Goal: Task Accomplishment & Management: Use online tool/utility

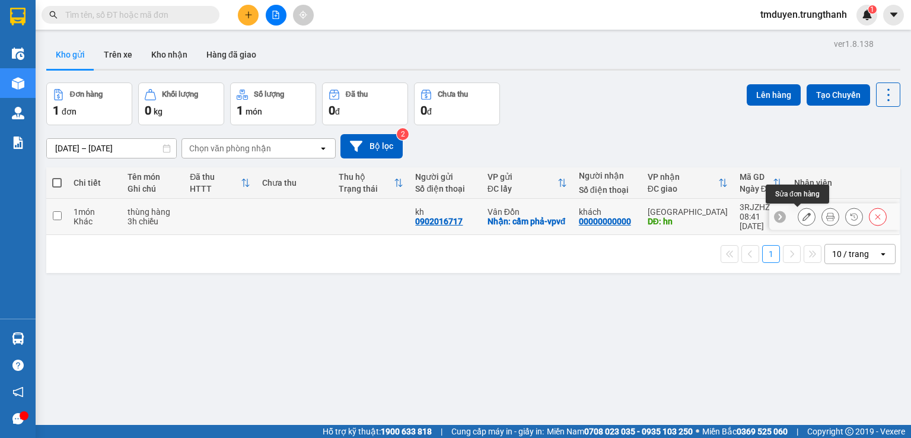
click at [803, 214] on icon at bounding box center [807, 216] width 8 height 8
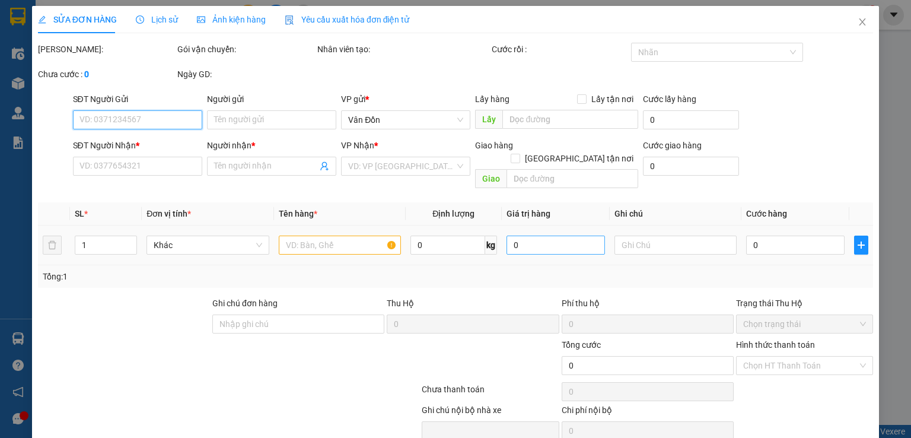
type input "0902016717"
type input "kh"
checkbox input "true"
type input "cẩm phả-vpvđ"
type input "00000000000"
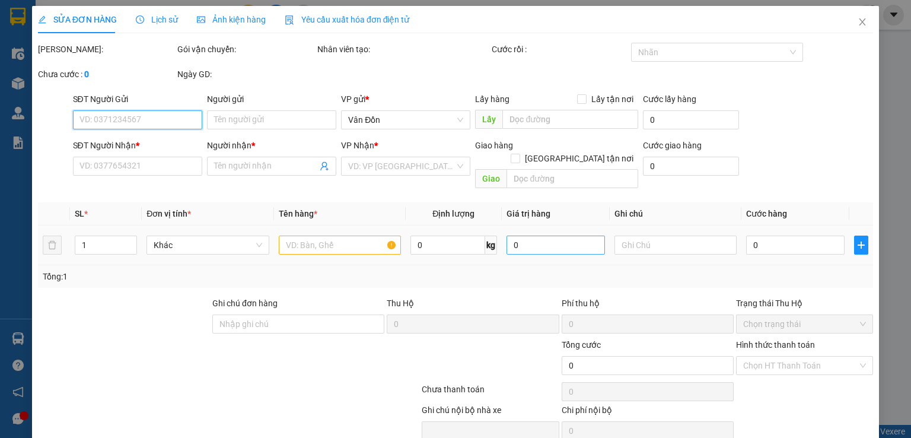
type input "khách"
type input "hn"
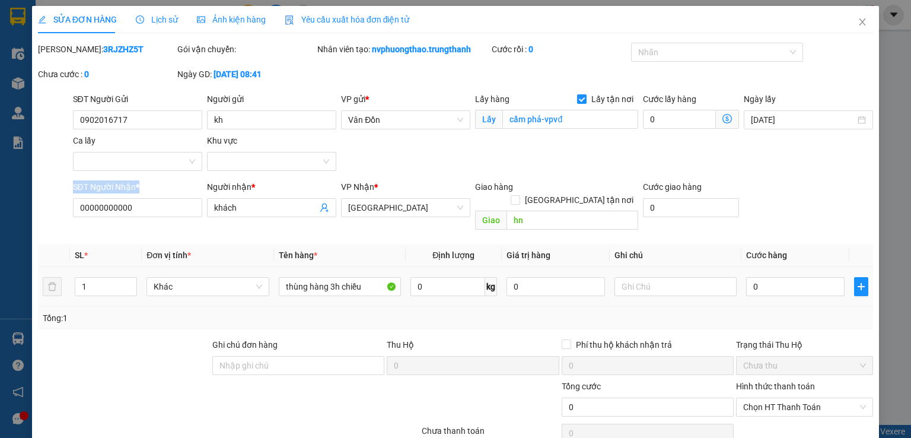
drag, startPoint x: 95, startPoint y: 218, endPoint x: 51, endPoint y: 219, distance: 43.9
click at [28, 219] on div "SỬA ĐƠN HÀNG Lịch sử Ảnh kiện hàng Yêu cầu xuất hóa đơn điện tử Total Paid Fee …" at bounding box center [455, 219] width 911 height 438
click at [119, 214] on input "00000000000" at bounding box center [137, 207] width 129 height 19
drag, startPoint x: 137, startPoint y: 207, endPoint x: 0, endPoint y: 208, distance: 137.0
click at [0, 208] on div "SỬA ĐƠN HÀNG Lịch sử Ảnh kiện hàng Yêu cầu xuất hóa đơn điện tử Total Paid Fee …" at bounding box center [455, 219] width 911 height 438
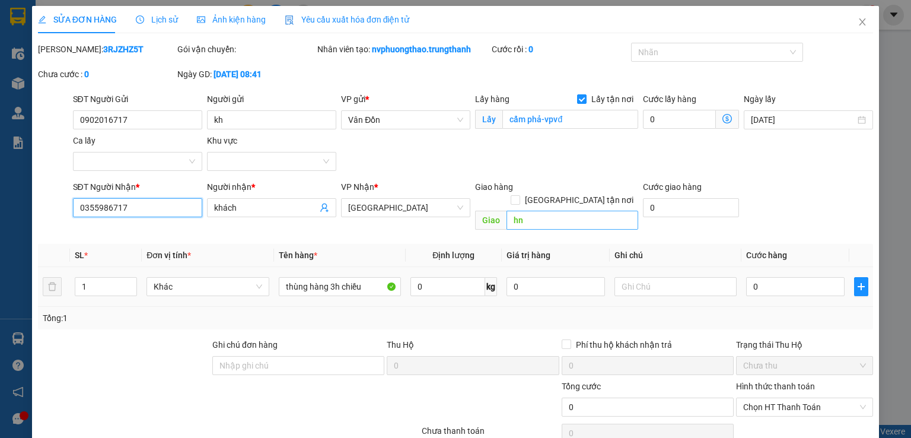
type input "0355986717"
type input "360 giải phóng hn"
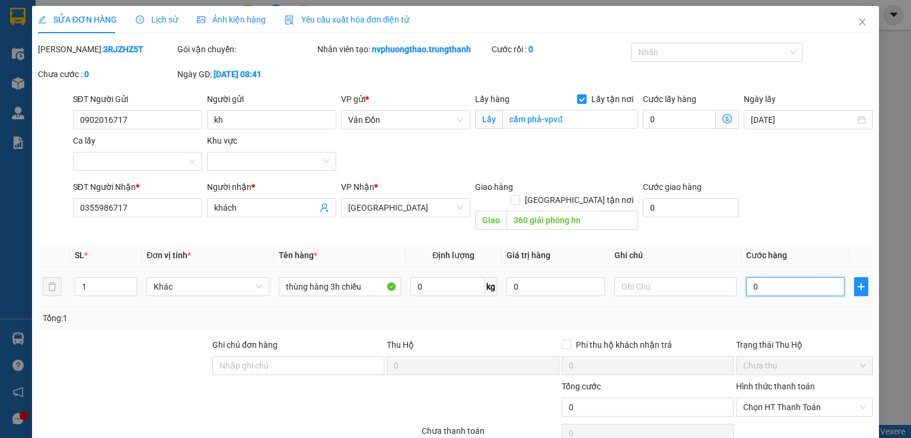
click at [747, 277] on input "0" at bounding box center [795, 286] width 98 height 19
click at [746, 277] on input "0" at bounding box center [795, 286] width 98 height 19
type input "60"
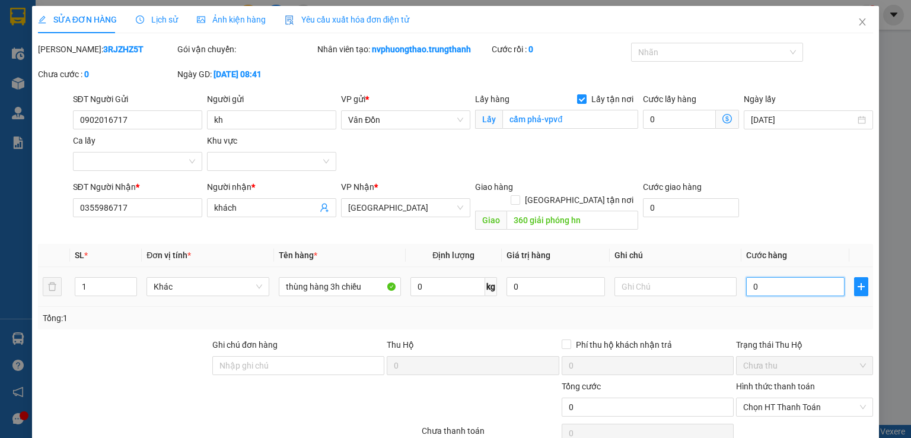
type input "60"
type input "0"
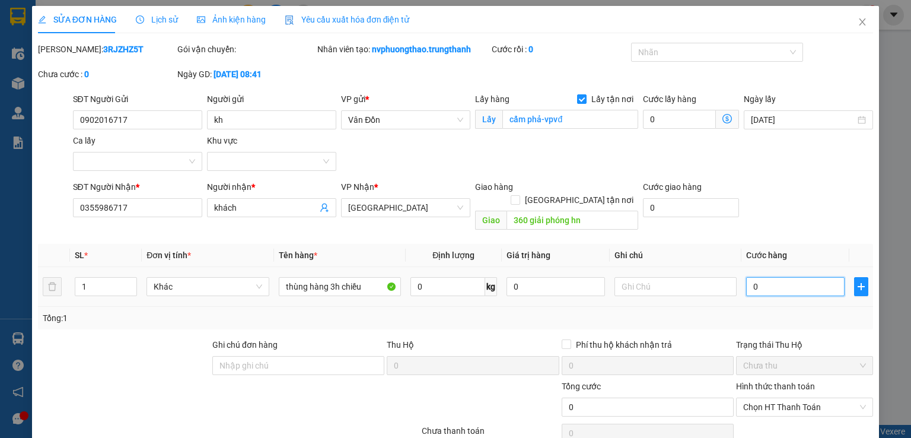
type input "50"
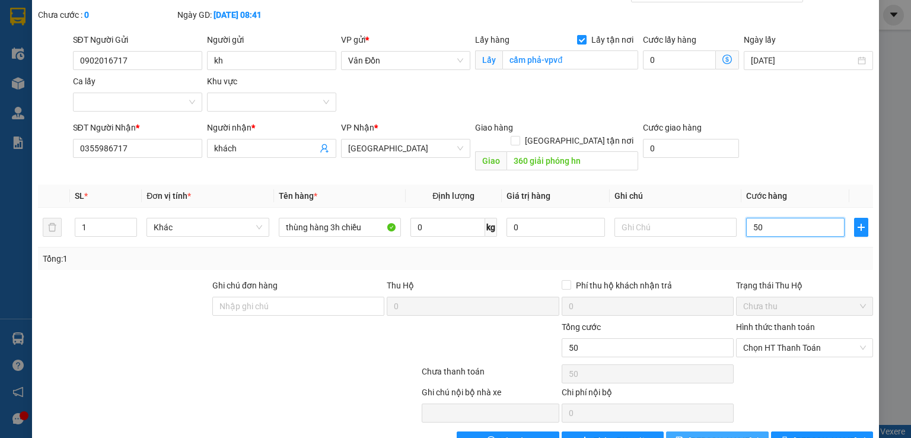
scroll to position [81, 0]
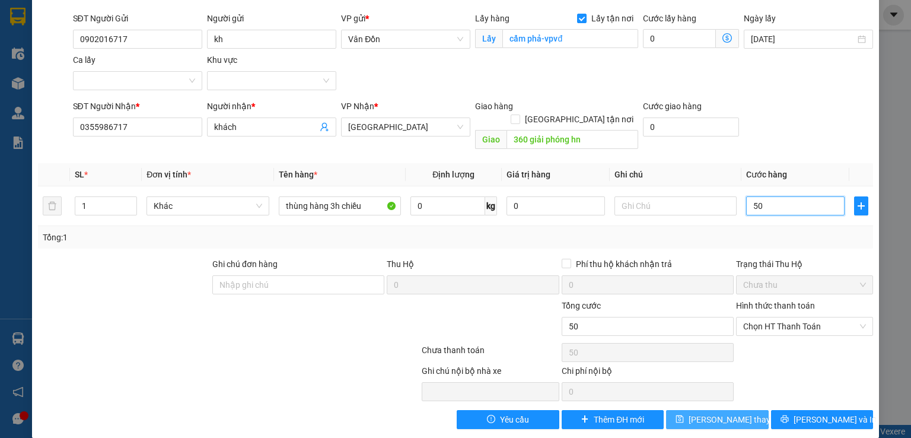
type input "50"
type input "50.000"
click at [727, 413] on span "Lưu thay đổi" at bounding box center [736, 419] width 95 height 13
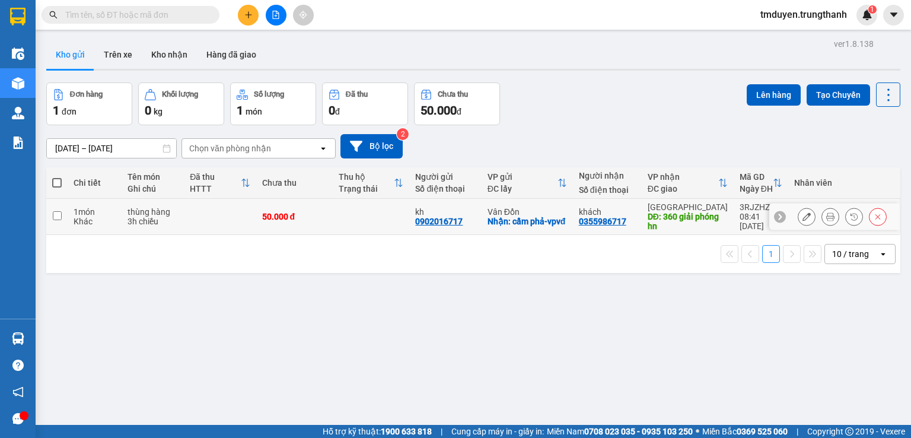
click at [799, 214] on button at bounding box center [807, 216] width 17 height 21
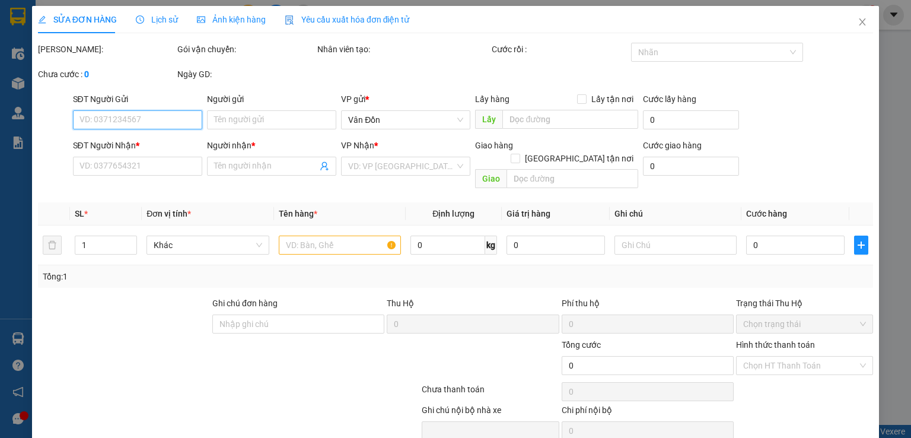
type input "0902016717"
type input "kh"
checkbox input "true"
type input "cẩm phả-vpvđ"
type input "0355986717"
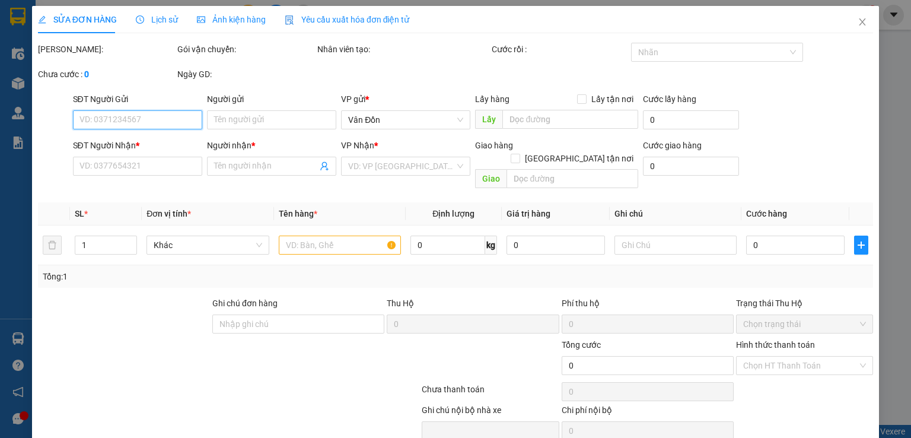
type input "khách"
type input "360 giải phóng hn"
type input "50.000"
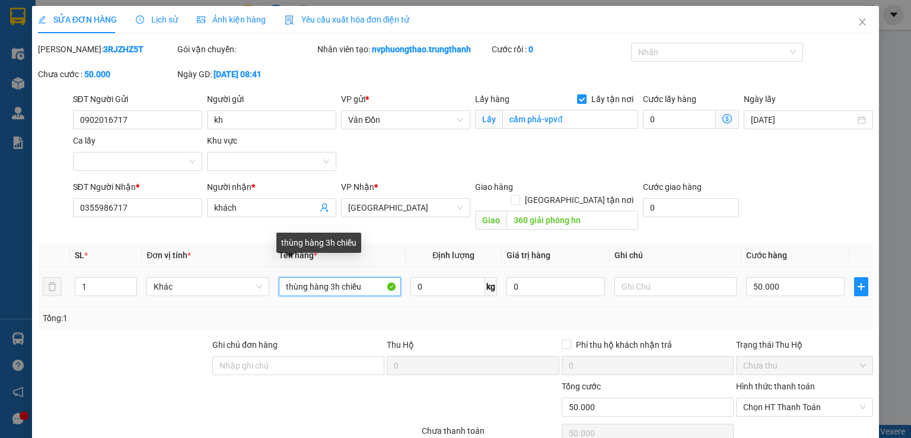
click at [318, 277] on input "thùng hàng 3h chiều" at bounding box center [340, 286] width 122 height 19
drag, startPoint x: 327, startPoint y: 269, endPoint x: 214, endPoint y: 268, distance: 113.3
click at [218, 268] on tr "1 Khác thùng hàng 3h chiều 0 kg 0 50.000" at bounding box center [455, 287] width 835 height 40
type input "túi 3h chiều"
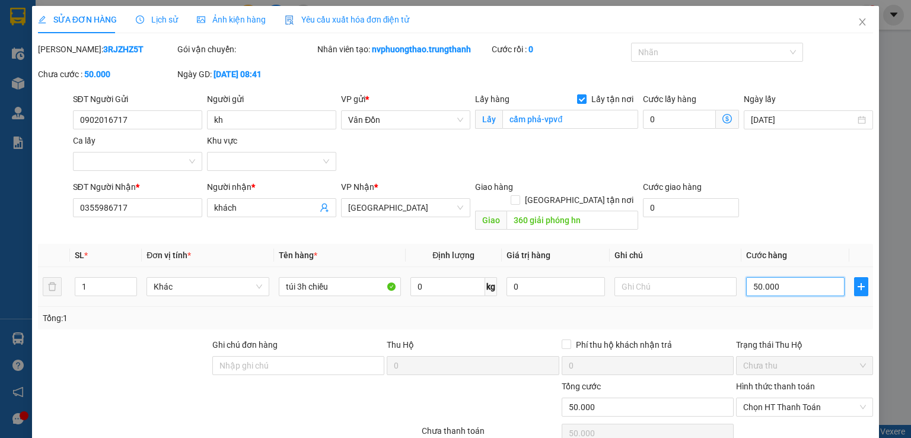
click at [753, 277] on input "50.000" at bounding box center [795, 286] width 98 height 19
click at [750, 277] on input "50.000" at bounding box center [795, 286] width 98 height 19
type input "0"
type input "0.000"
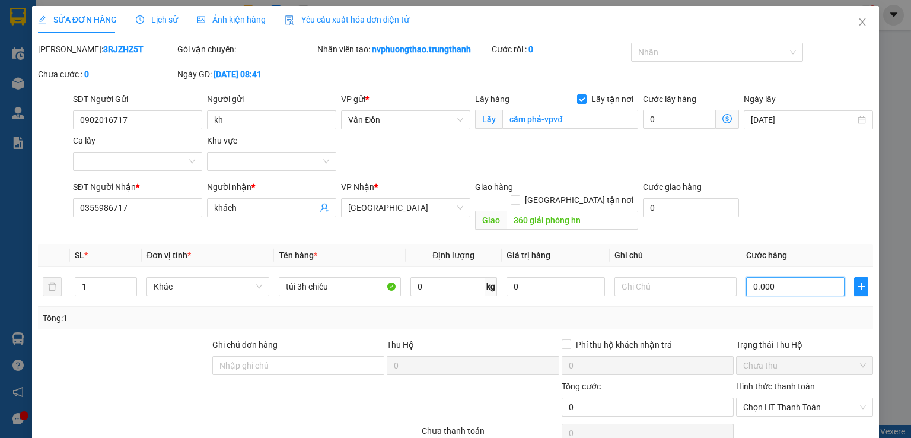
type input "70.000"
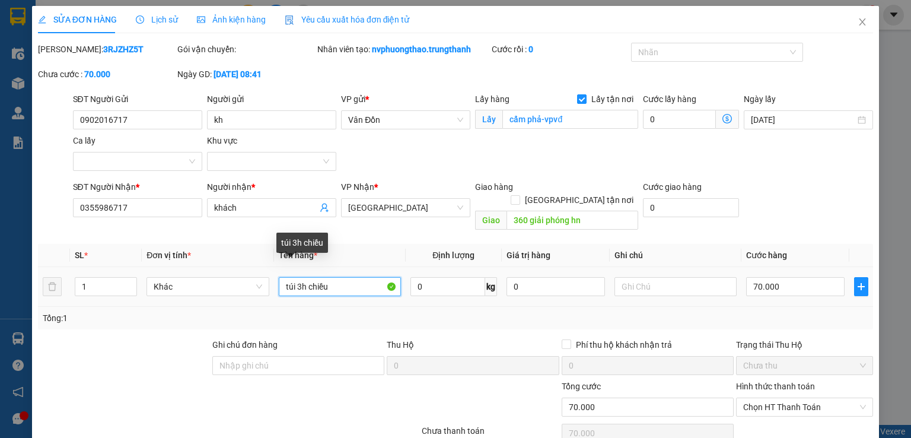
click at [295, 277] on input "túi 3h chiều" at bounding box center [340, 286] width 122 height 19
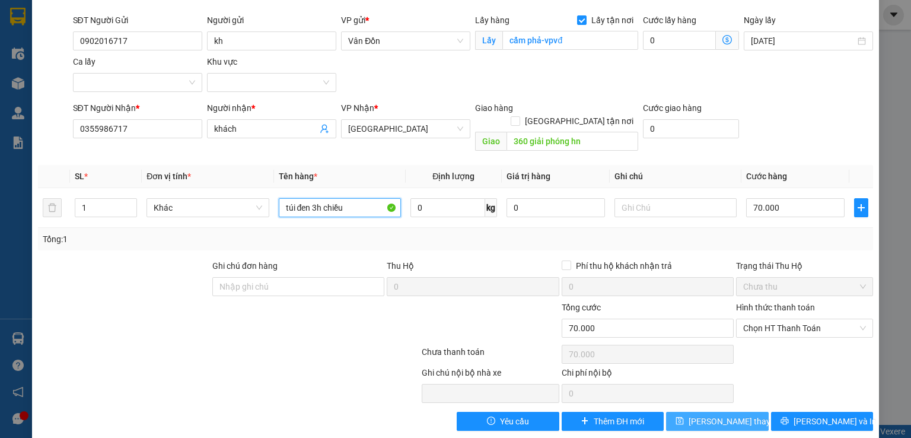
type input "túi đen 3h chiều"
click at [684, 417] on icon "save" at bounding box center [680, 421] width 8 height 8
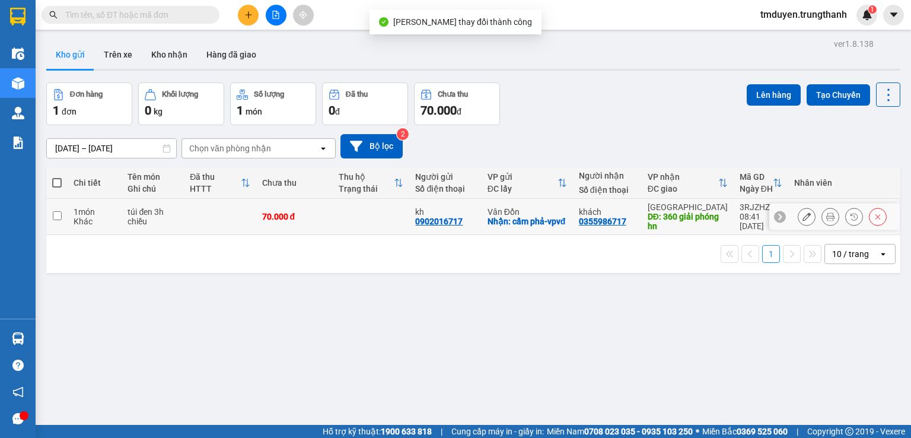
click at [53, 217] on input "checkbox" at bounding box center [57, 215] width 9 height 9
checkbox input "true"
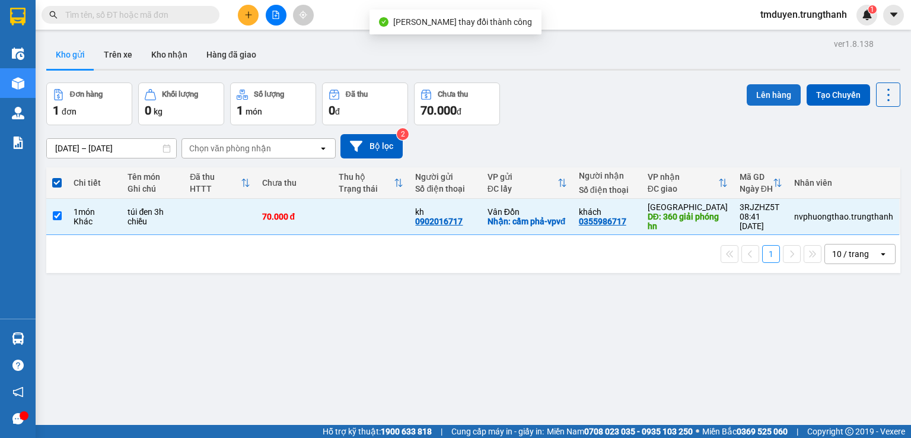
click at [756, 91] on button "Lên hàng" at bounding box center [774, 94] width 54 height 21
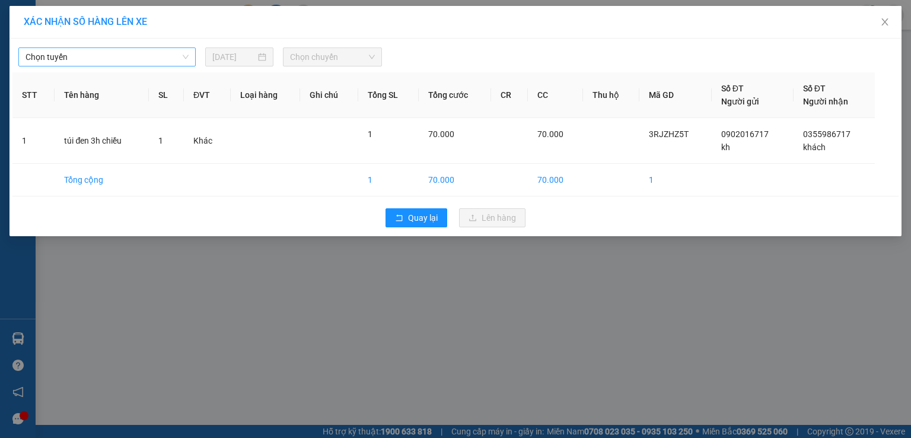
click at [163, 60] on span "Chọn tuyến" at bounding box center [107, 57] width 163 height 18
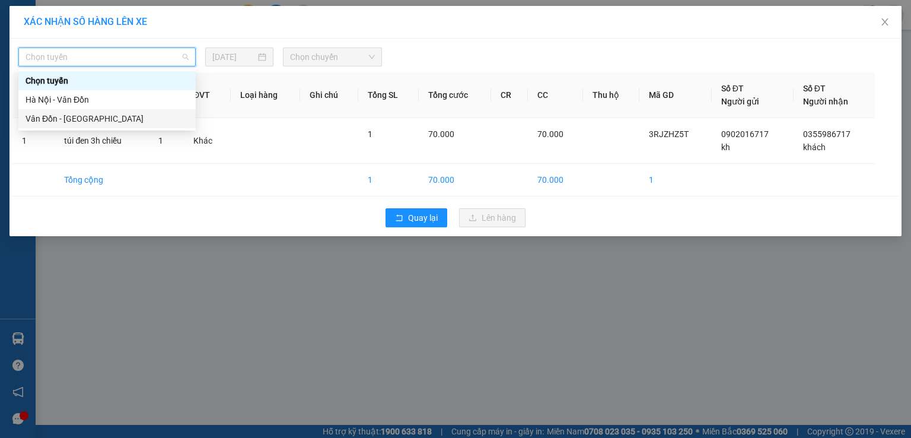
click at [161, 112] on div "Vân Đồn - Hà Nội" at bounding box center [107, 118] width 163 height 13
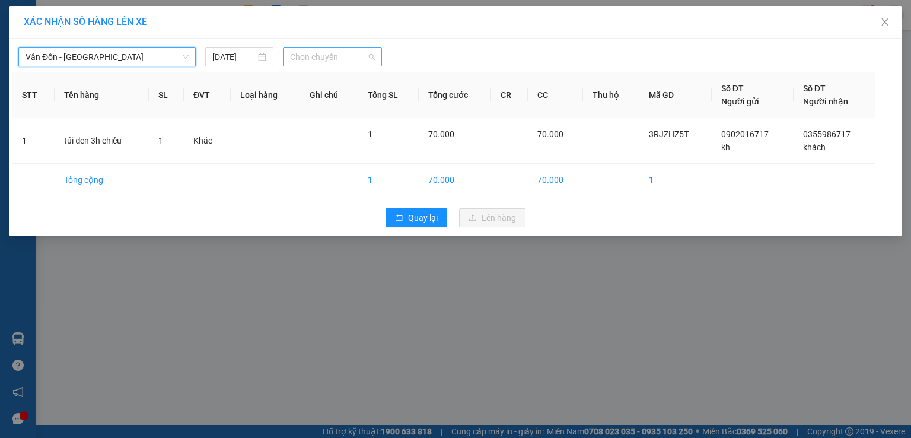
click at [301, 56] on span "Chọn chuyến" at bounding box center [332, 57] width 85 height 18
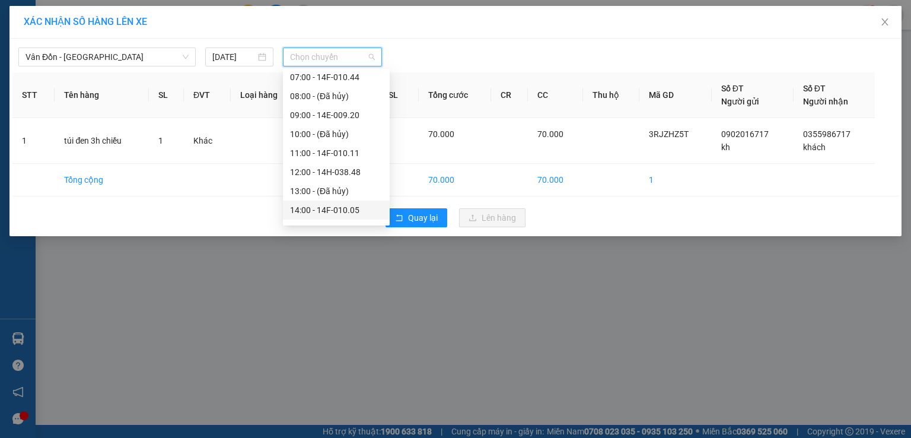
scroll to position [158, 0]
click at [321, 167] on div "15:00 - 14G-008.44" at bounding box center [336, 169] width 93 height 13
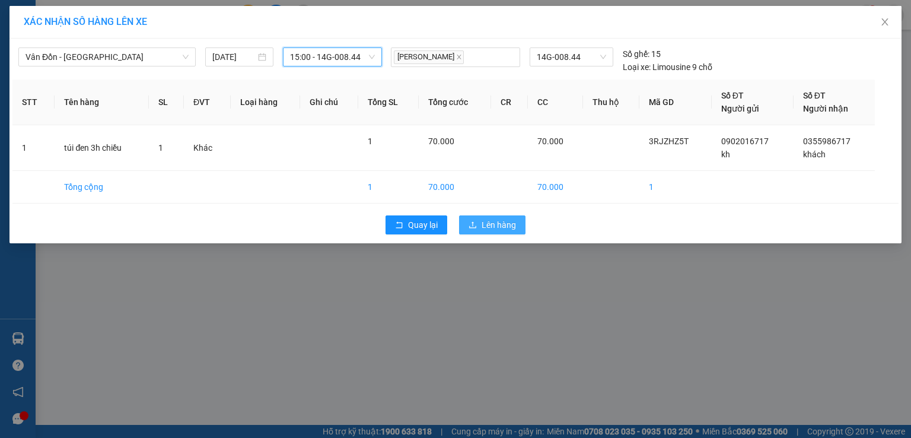
click at [474, 228] on icon "upload" at bounding box center [472, 224] width 7 height 7
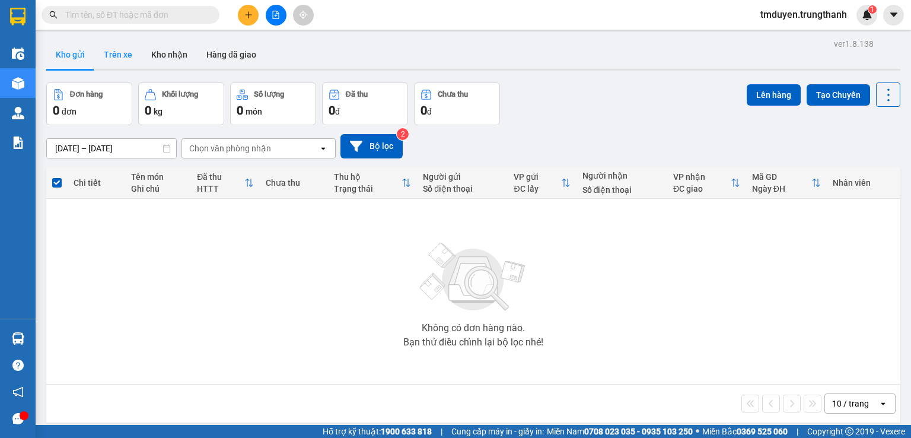
click at [101, 55] on button "Trên xe" at bounding box center [117, 54] width 47 height 28
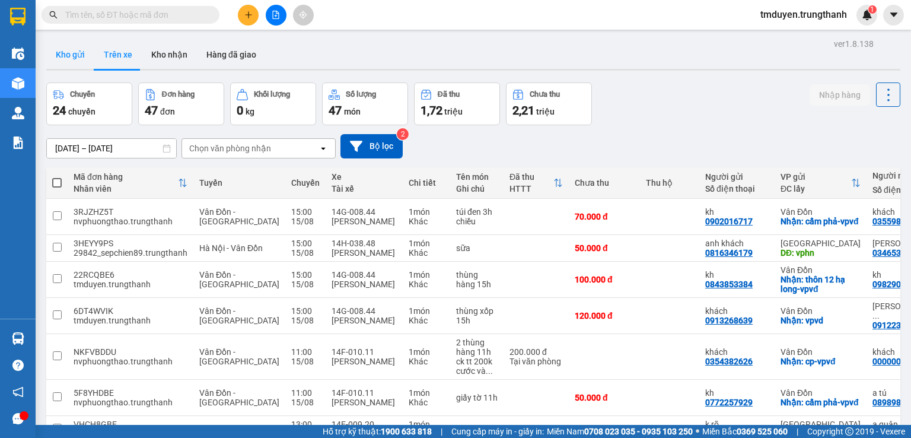
click at [81, 44] on button "Kho gửi" at bounding box center [70, 54] width 48 height 28
